Goal: Check status: Check status

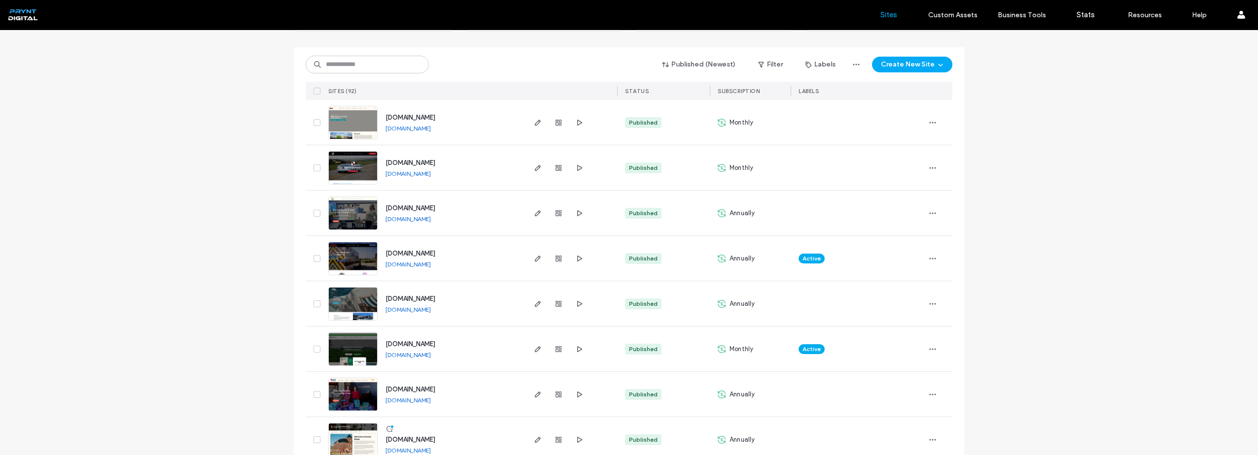
scroll to position [99, 0]
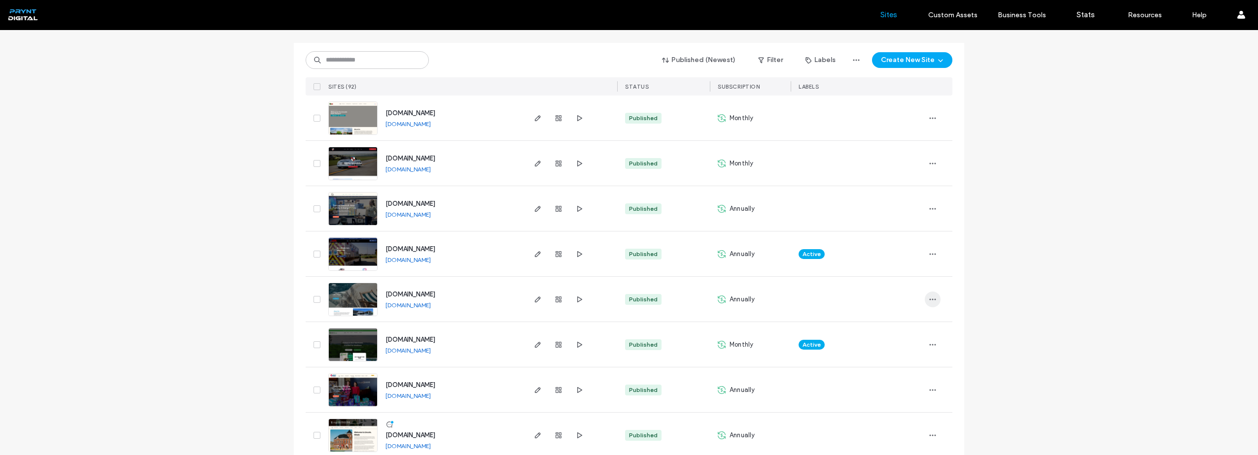
click at [930, 296] on icon "button" at bounding box center [933, 300] width 8 height 8
click at [905, 378] on span "Site Dashboard" at bounding box center [891, 382] width 46 height 10
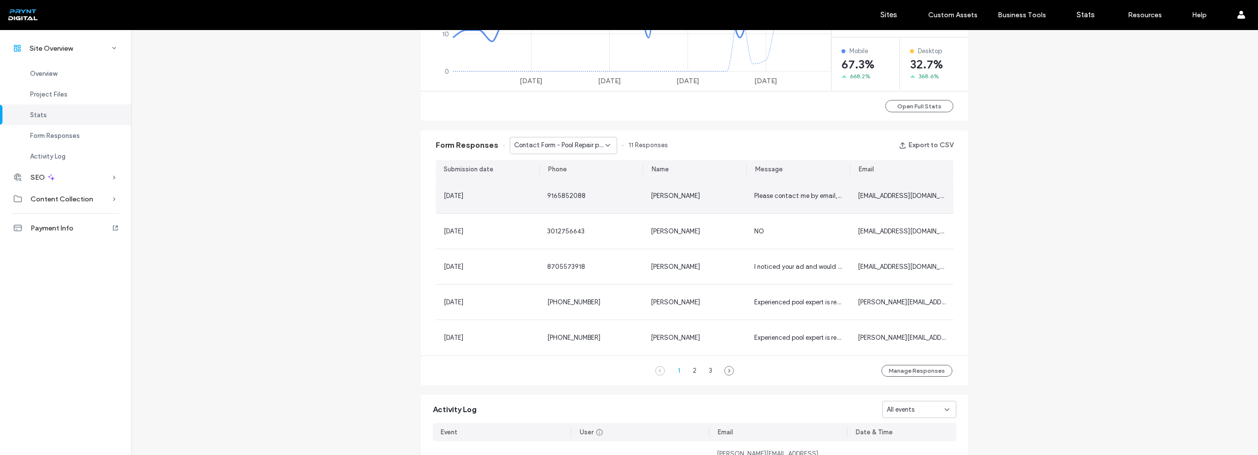
scroll to position [591, 0]
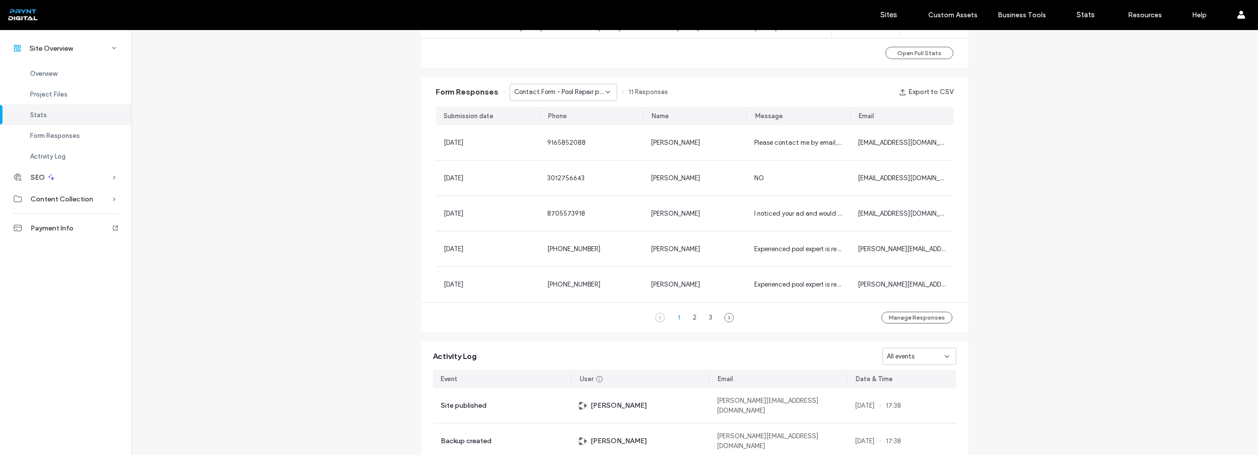
click at [578, 90] on span "Contact Form - Pool Repair page" at bounding box center [559, 92] width 91 height 10
click at [579, 122] on span "Contact Form - Equipment Sales page" at bounding box center [556, 127] width 95 height 10
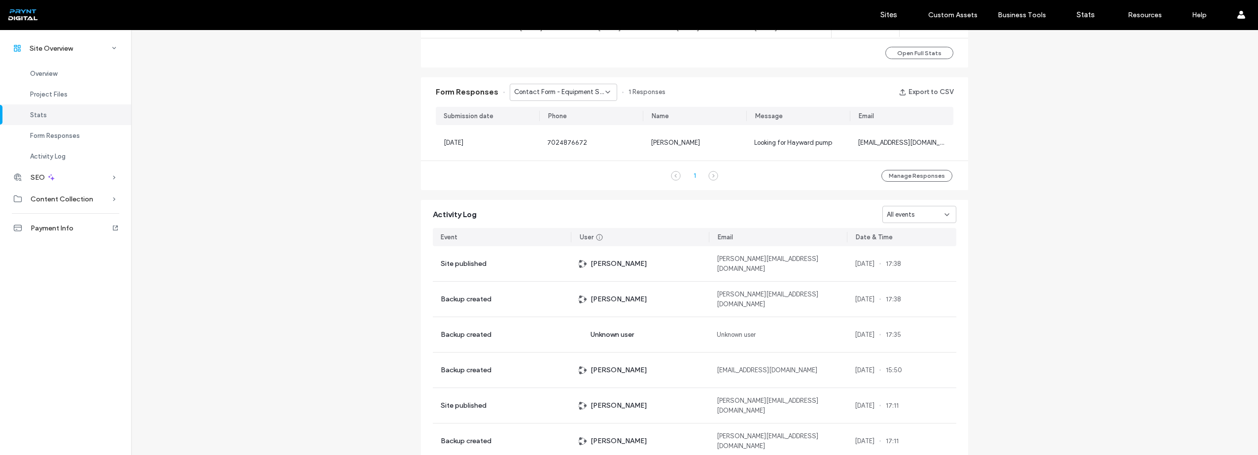
click at [581, 93] on span "Contact Form - Equipment Sales page" at bounding box center [559, 92] width 91 height 10
click at [573, 140] on span "Contact Us - Contact Us page" at bounding box center [555, 144] width 92 height 10
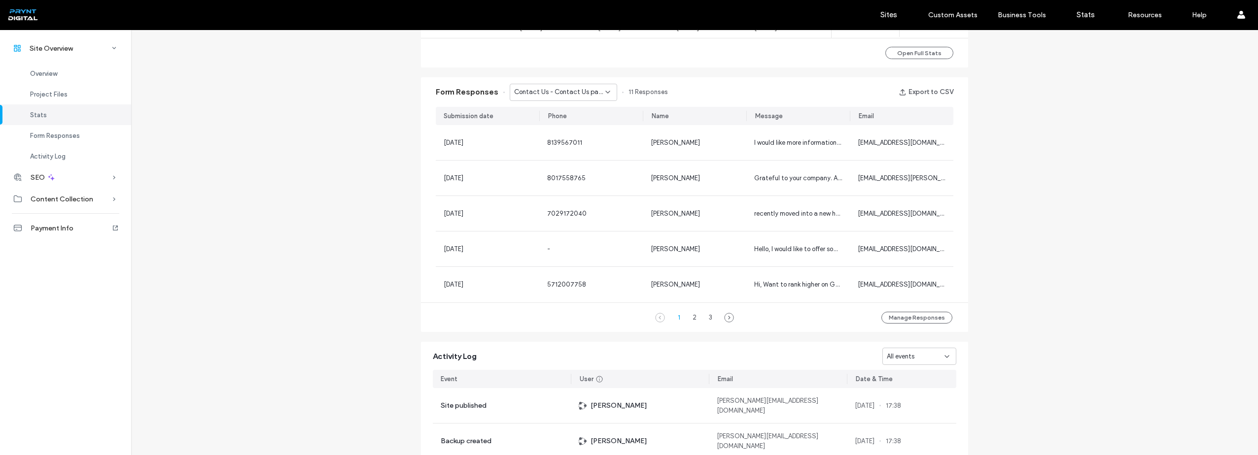
click at [569, 92] on span "Contact Us - Contact Us page" at bounding box center [559, 92] width 91 height 10
click at [575, 162] on span "Contact Form - Home page" at bounding box center [549, 162] width 81 height 10
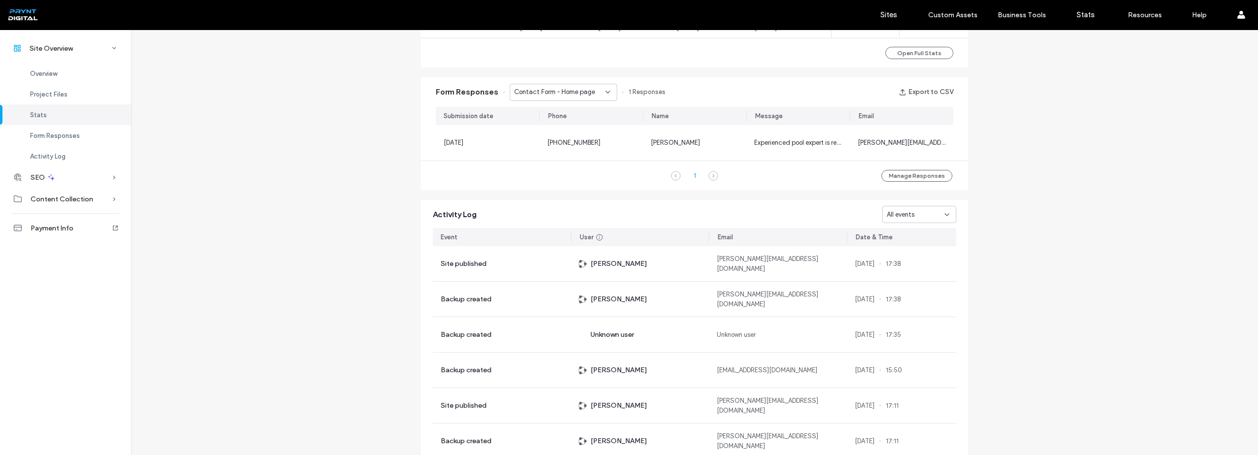
click at [575, 98] on div "Contact Form - Home page" at bounding box center [563, 92] width 107 height 17
click at [580, 175] on span "Contact Form - Pool Repair page" at bounding box center [556, 179] width 95 height 10
click at [573, 92] on span "Contact Form - Pool Repair page" at bounding box center [559, 92] width 91 height 10
click at [583, 195] on span "Contact Form - Water Chemistry page" at bounding box center [556, 196] width 95 height 10
click at [574, 88] on span "Contact Form - Water Chemistry page" at bounding box center [559, 92] width 91 height 10
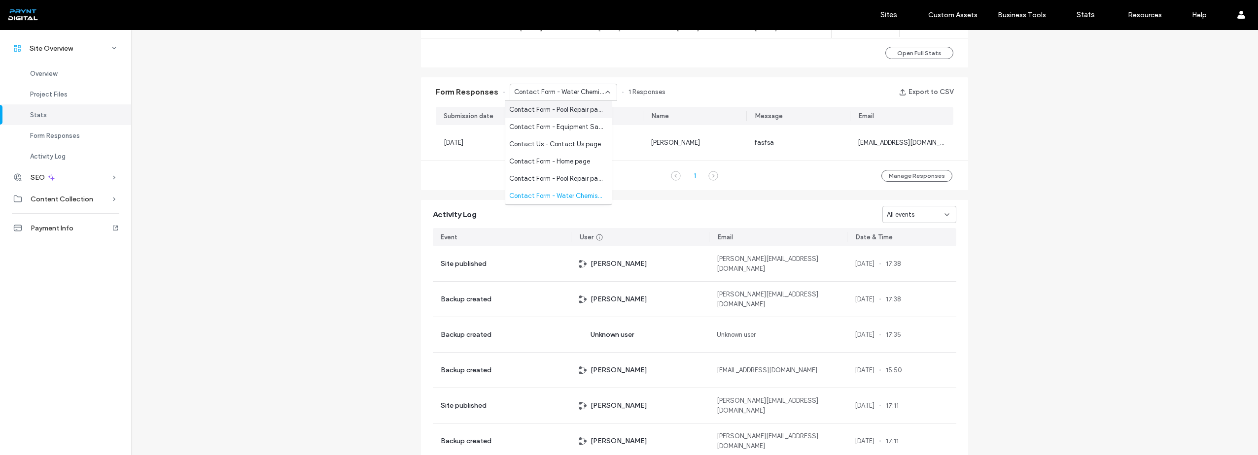
click at [575, 109] on span "Contact Form - Pool Repair page" at bounding box center [556, 110] width 95 height 10
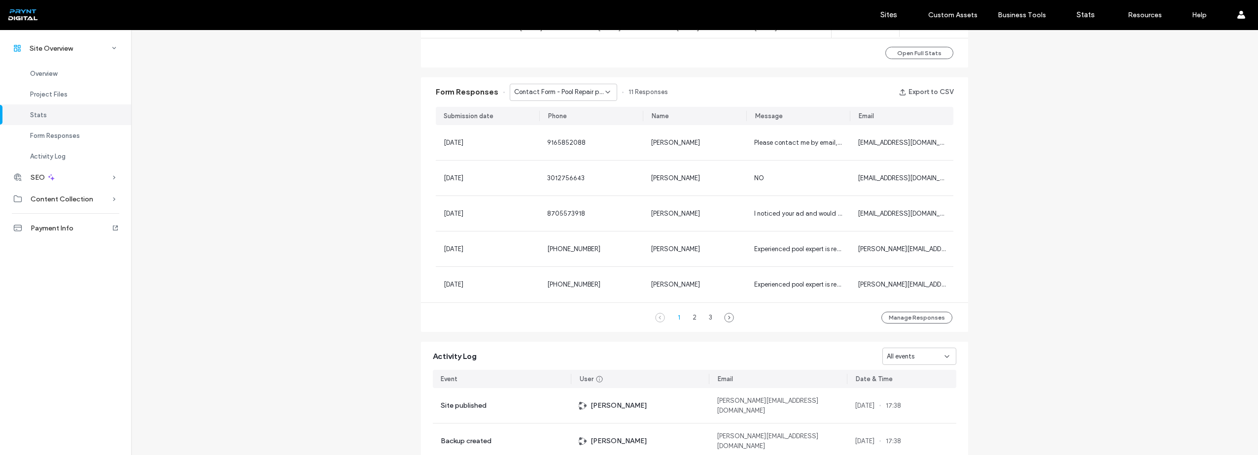
click at [1063, 247] on div "Site Overview [DOMAIN_NAME] Site ID: c9bd2b5e [URL][DOMAIN_NAME] Published [DAT…" at bounding box center [694, 30] width 1127 height 1183
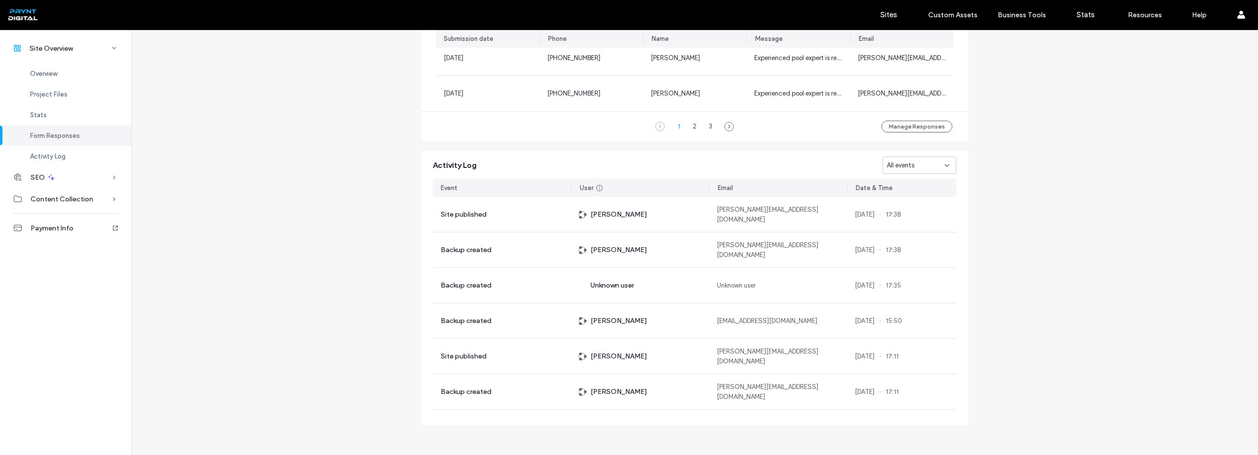
scroll to position [784, 0]
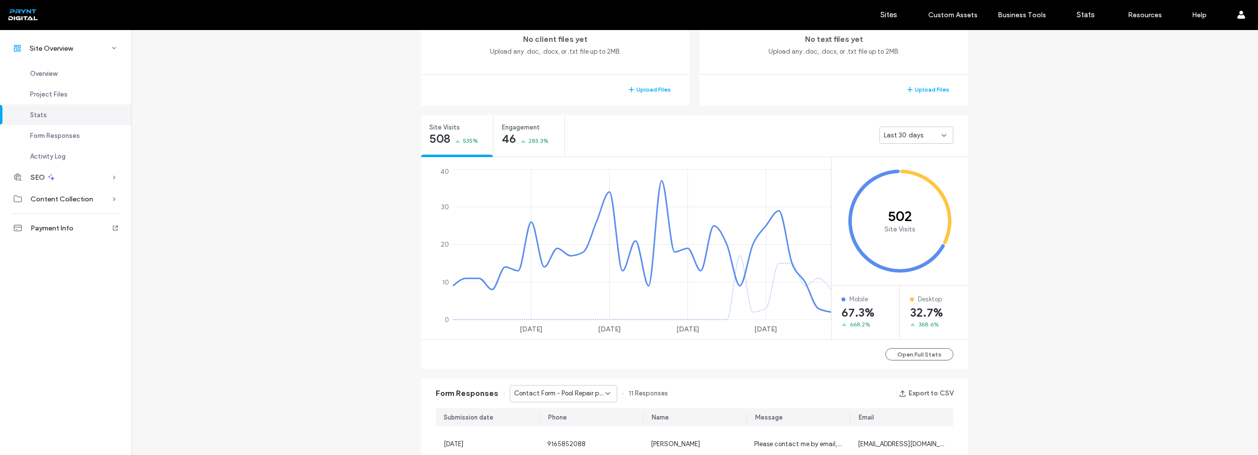
scroll to position [242, 0]
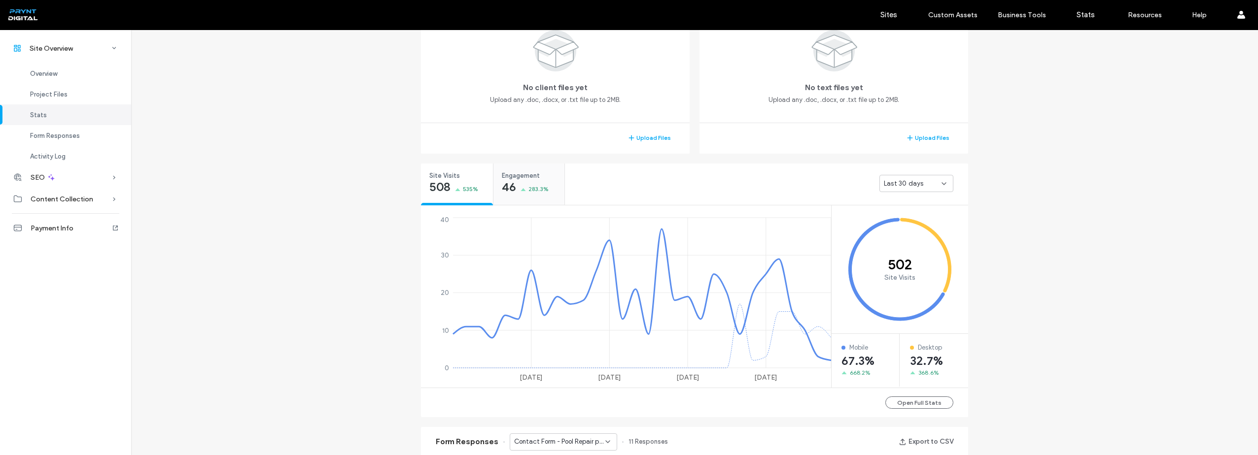
click at [516, 175] on span "Engagement" at bounding box center [526, 176] width 48 height 10
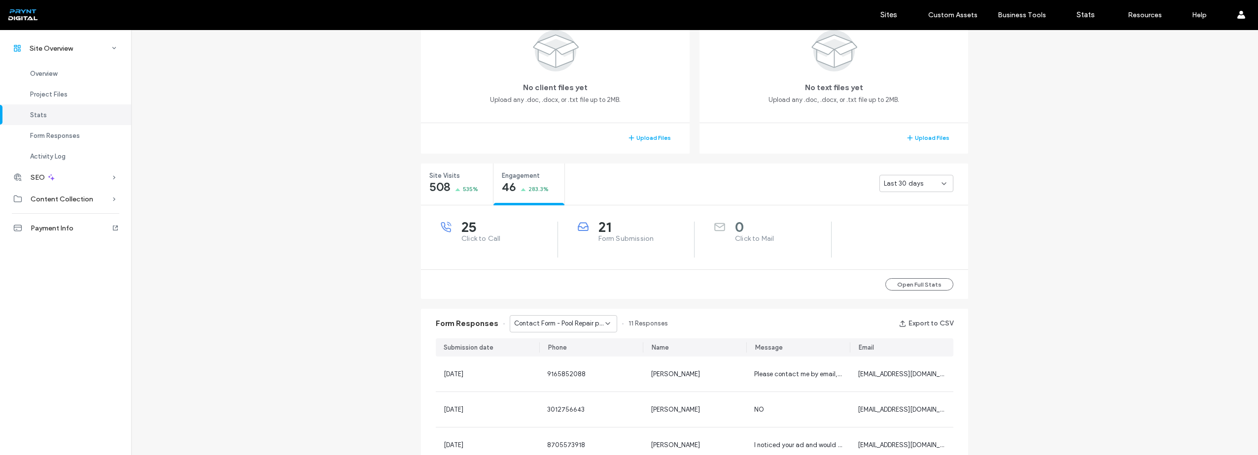
click at [903, 185] on span "Last 30 days" at bounding box center [903, 184] width 39 height 10
click at [906, 211] on div "Last 7 days" at bounding box center [912, 217] width 73 height 17
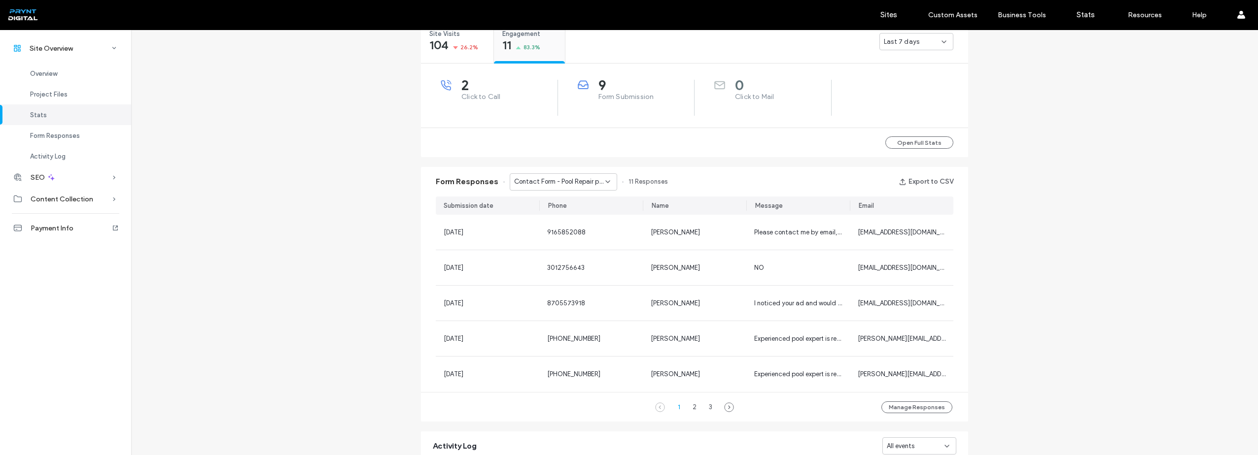
scroll to position [389, 0]
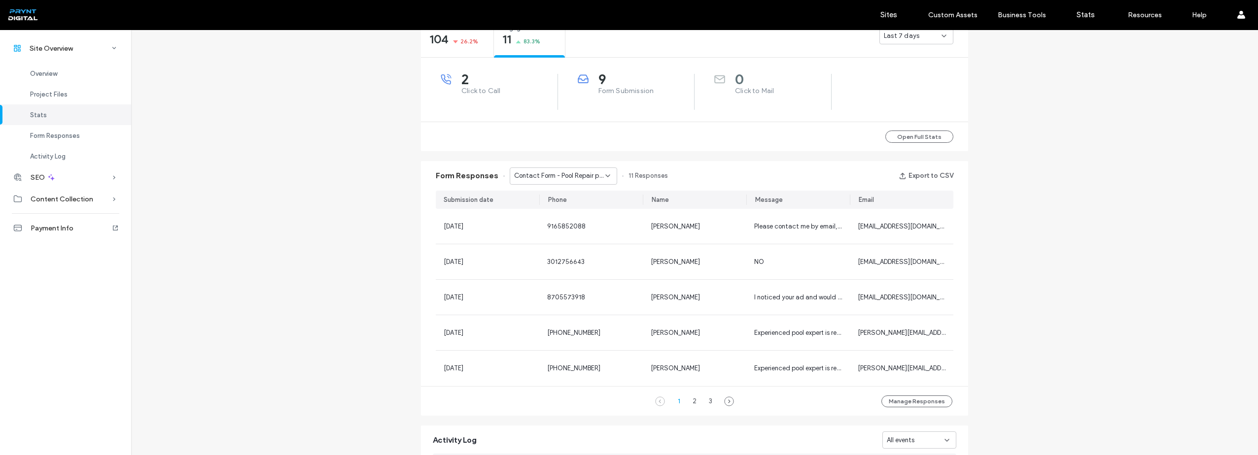
click at [462, 78] on span "2" at bounding box center [509, 79] width 96 height 10
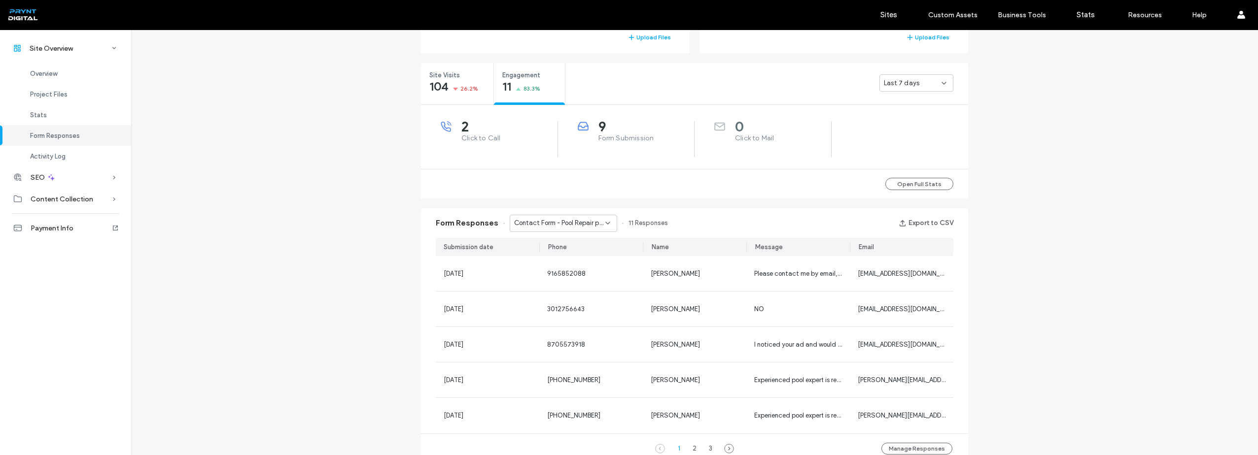
scroll to position [340, 0]
click at [913, 187] on button "Open Full Stats" at bounding box center [919, 186] width 68 height 12
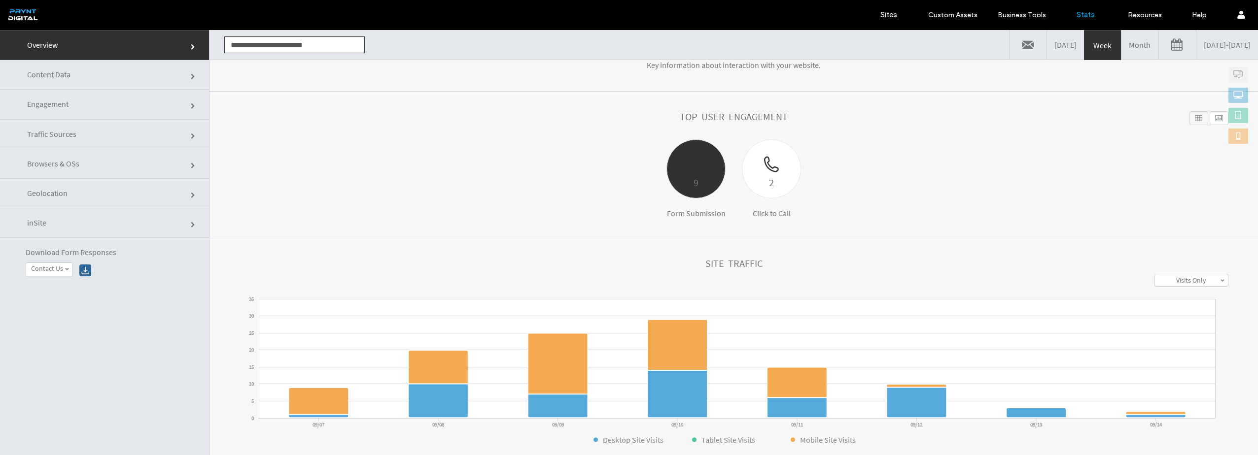
scroll to position [99, 0]
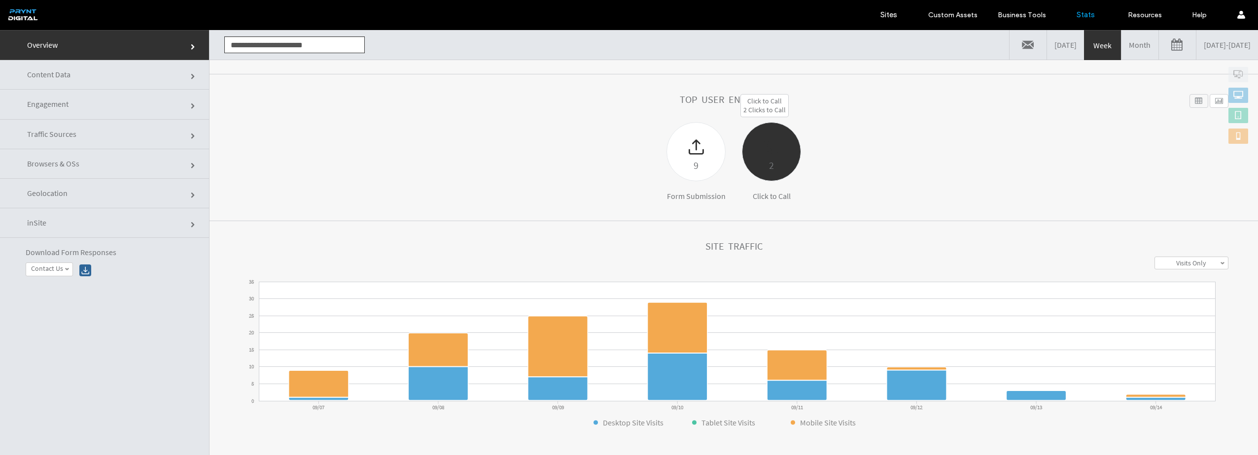
click at [758, 147] on div at bounding box center [771, 140] width 58 height 35
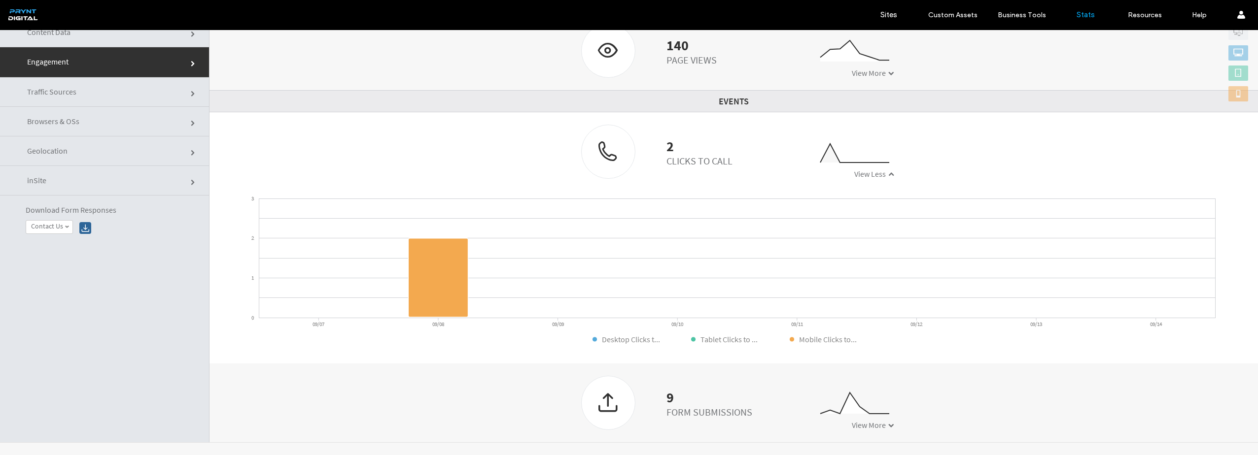
scroll to position [50, 0]
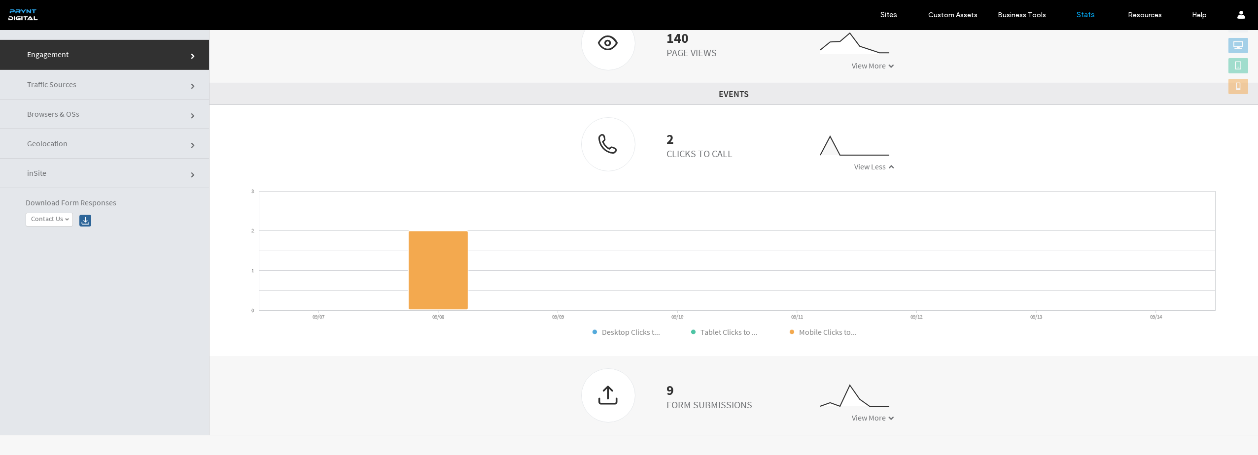
click at [702, 403] on div "Form Submissions" at bounding box center [709, 405] width 86 height 12
click at [600, 403] on div at bounding box center [608, 395] width 53 height 52
